Goal: Task Accomplishment & Management: Use online tool/utility

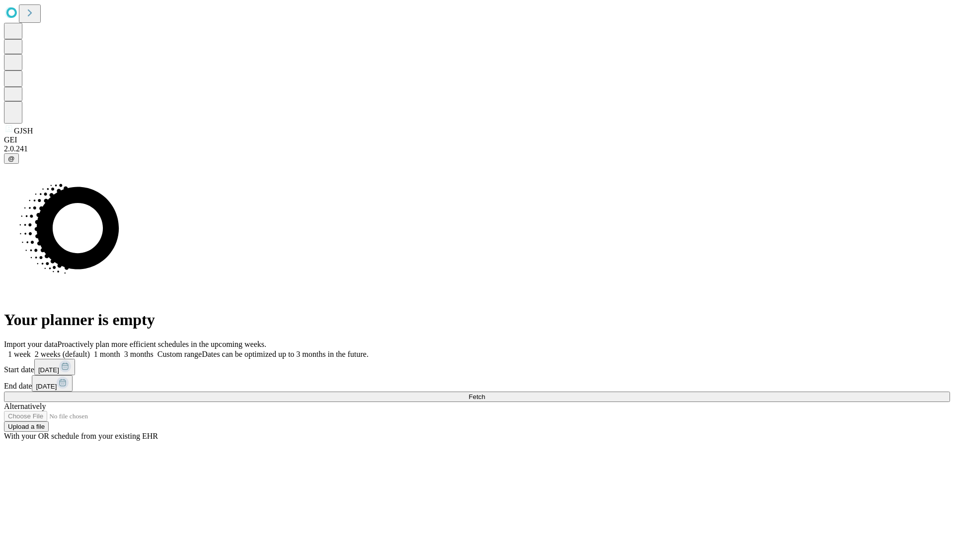
click at [485, 393] on span "Fetch" at bounding box center [476, 396] width 16 height 7
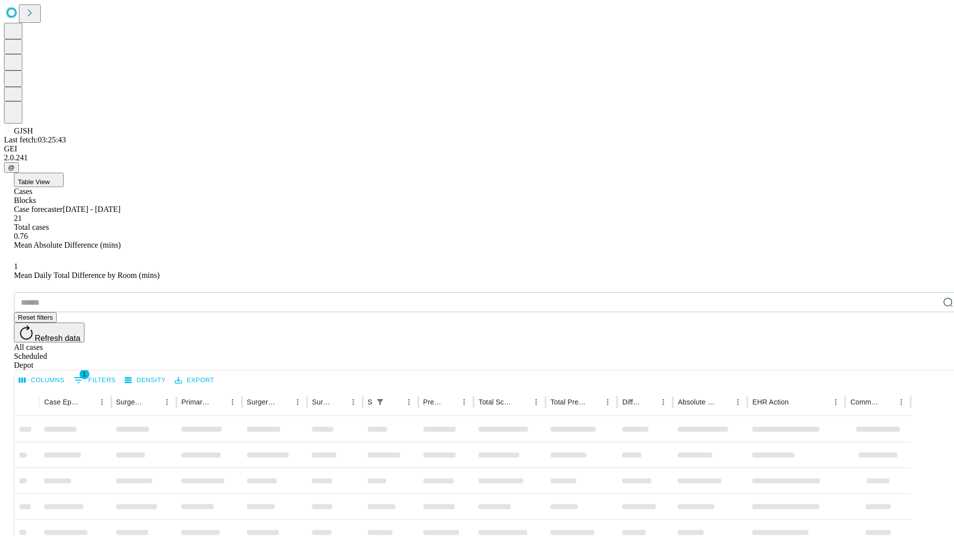
click at [928, 361] on div "Depot" at bounding box center [487, 365] width 946 height 9
